Goal: Information Seeking & Learning: Learn about a topic

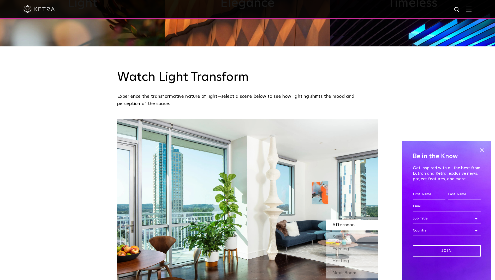
scroll to position [443, 0]
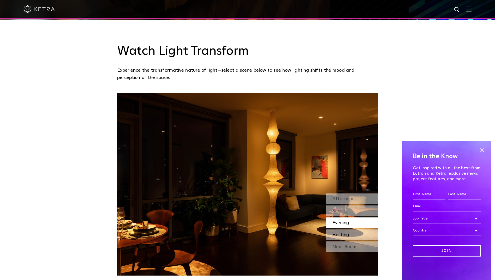
click at [345, 234] on span "Hosting" at bounding box center [340, 235] width 17 height 5
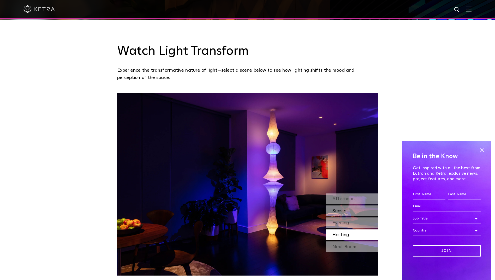
click at [346, 211] on div "Sunset" at bounding box center [352, 210] width 52 height 11
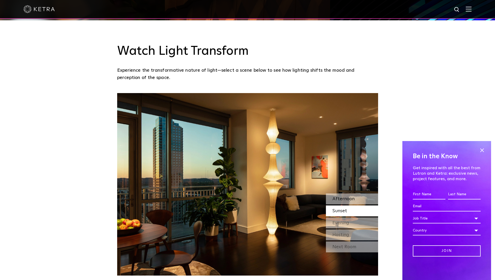
click at [345, 199] on span "Afternoon" at bounding box center [343, 199] width 22 height 5
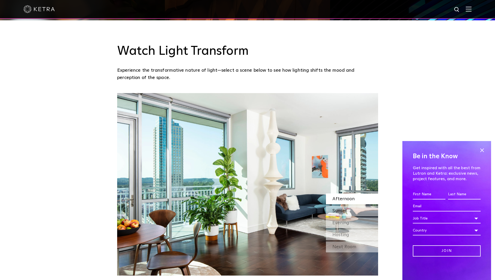
click at [343, 209] on span "Sunset" at bounding box center [339, 211] width 15 height 5
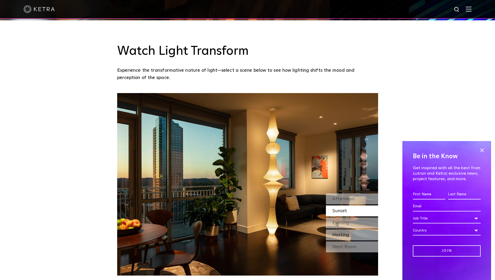
click at [344, 236] on span "Hosting" at bounding box center [340, 235] width 17 height 5
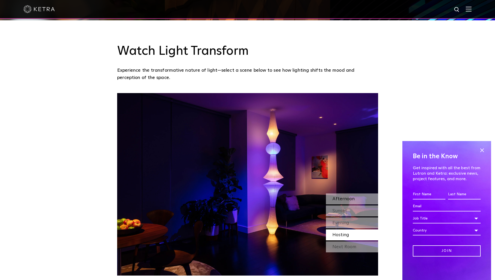
click at [339, 201] on span "Afternoon" at bounding box center [343, 199] width 22 height 5
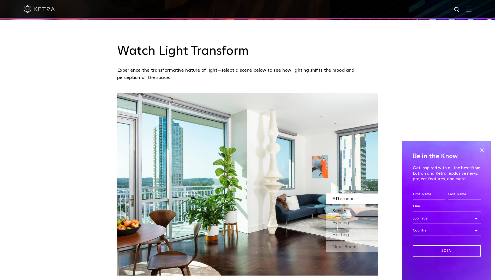
click at [338, 212] on span "Sunset" at bounding box center [339, 211] width 15 height 5
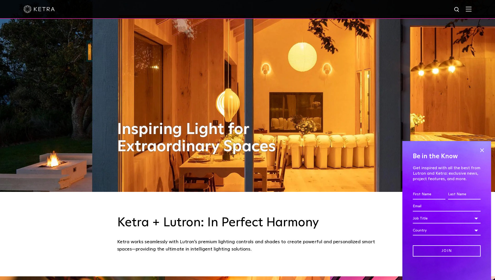
scroll to position [0, 0]
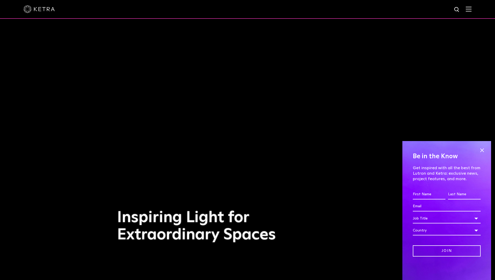
click at [471, 9] on img at bounding box center [468, 9] width 6 height 5
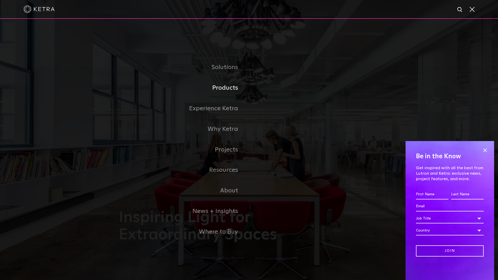
click at [229, 88] on link "Products" at bounding box center [184, 88] width 130 height 21
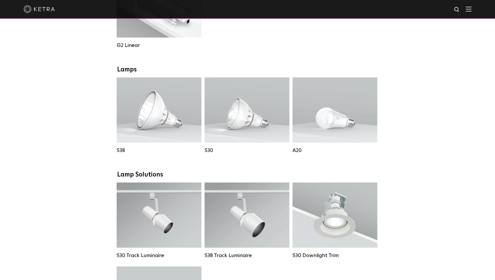
scroll to position [313, 0]
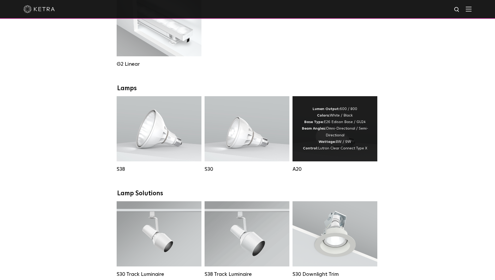
click at [348, 129] on div "Lumen Output: 600 / 800 Colors: White / Black Base Type: E26 Edison Base / GU24…" at bounding box center [334, 129] width 69 height 46
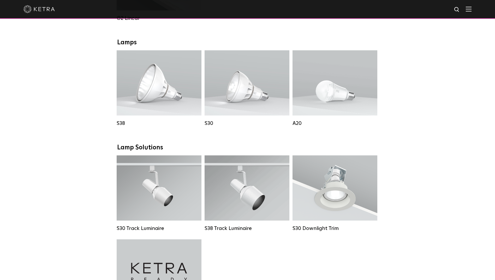
scroll to position [365, 0]
